Goal: Task Accomplishment & Management: Complete application form

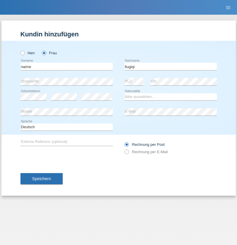
type input "llugiqi"
select select "CH"
radio input "true"
click at [66, 66] on input "text" at bounding box center [67, 66] width 92 height 7
type input "Shanas"
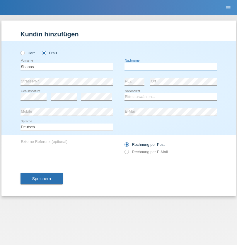
click at [170, 66] on input "text" at bounding box center [171, 66] width 92 height 7
type input "Baranati"
select select "CH"
radio input "true"
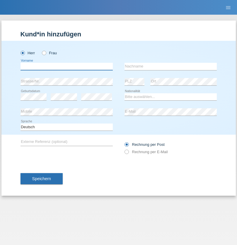
click at [66, 66] on input "text" at bounding box center [67, 66] width 92 height 7
type input "Khoshnaw"
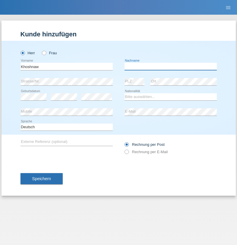
click at [170, 66] on input "text" at bounding box center [171, 66] width 92 height 7
type input "Abdulqadir"
select select "IR"
select select "C"
select select "03"
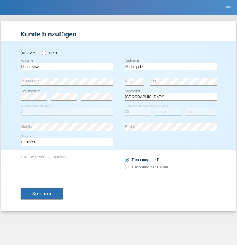
select select "09"
select select "2015"
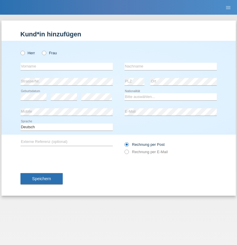
radio input "true"
click at [66, 66] on input "text" at bounding box center [67, 66] width 92 height 7
type input "Mustafa"
click at [170, 66] on input "text" at bounding box center [171, 66] width 92 height 7
type input "Sokol"
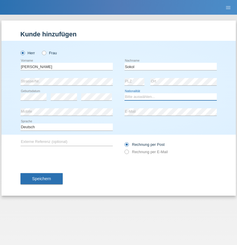
select select "XK"
select select "C"
select select "02"
select select "08"
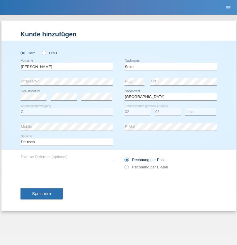
select select "1988"
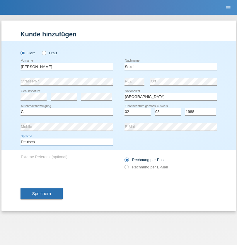
select select "en"
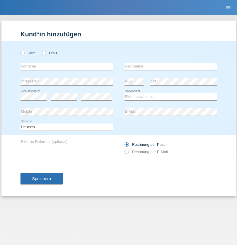
radio input "true"
click at [66, 66] on input "text" at bounding box center [67, 66] width 92 height 7
type input "Mustafa"
click at [170, 66] on input "text" at bounding box center [171, 66] width 92 height 7
type input "Sokol"
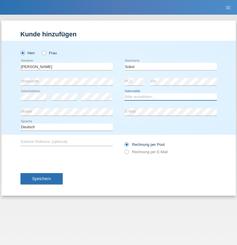
select select "XK"
select select "C"
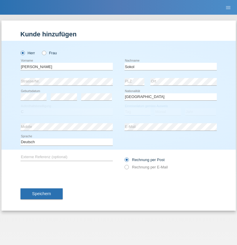
select select "02"
select select "08"
select select "1988"
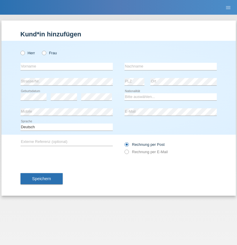
radio input "true"
click at [66, 66] on input "text" at bounding box center [67, 66] width 92 height 7
type input "[PERSON_NAME]"
click at [170, 66] on input "text" at bounding box center [171, 66] width 92 height 7
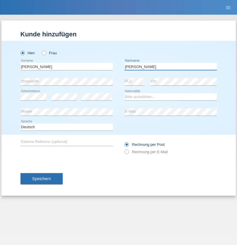
type input "[PERSON_NAME]"
select select "PL"
select select "C"
select select "11"
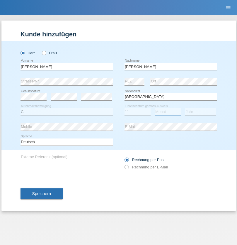
select select "01"
select select "2007"
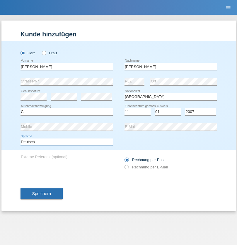
select select "en"
